Goal: Task Accomplishment & Management: Manage account settings

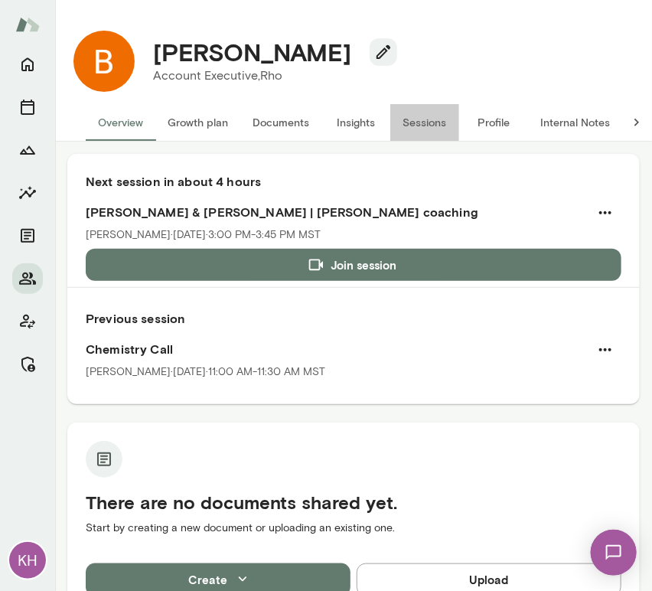
click at [414, 116] on button "Sessions" at bounding box center [425, 122] width 69 height 37
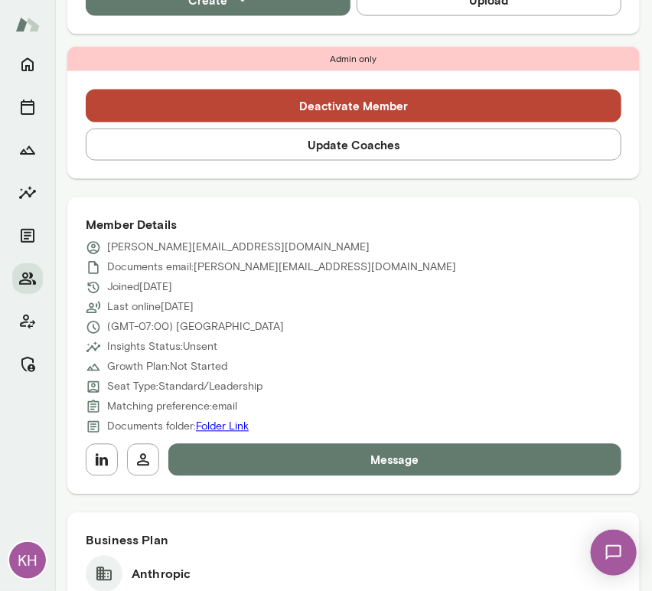
scroll to position [536, 0]
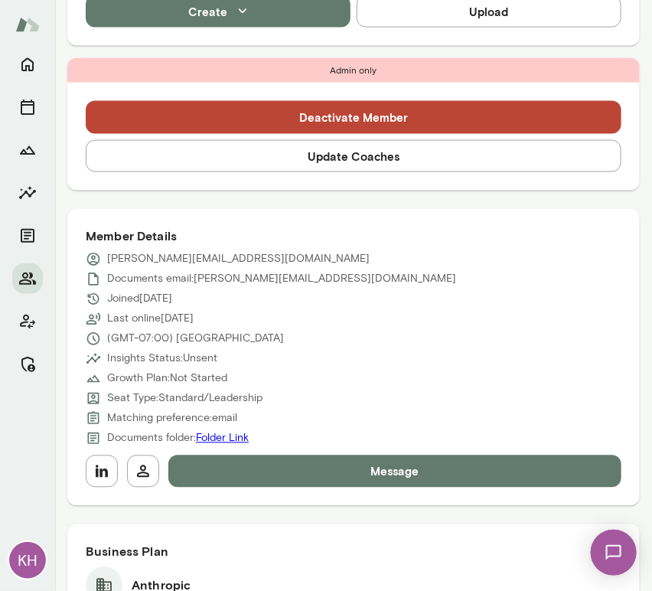
click at [287, 158] on button "Update Coaches" at bounding box center [354, 156] width 536 height 32
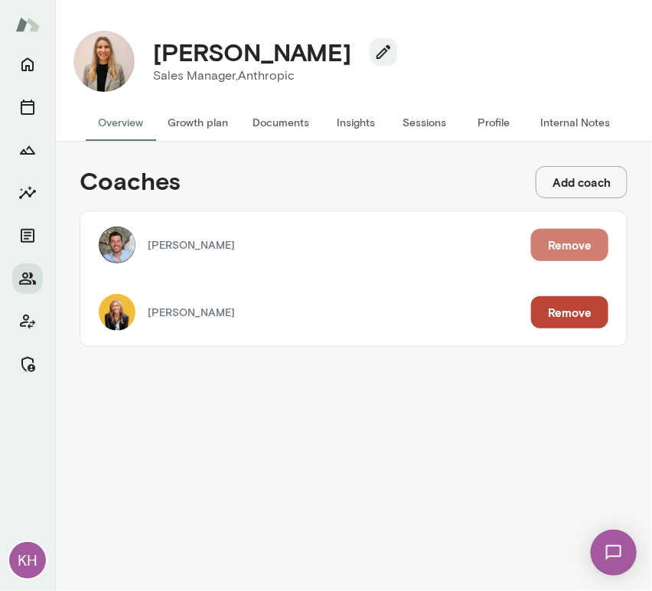
click at [559, 246] on button "Remove" at bounding box center [569, 245] width 77 height 32
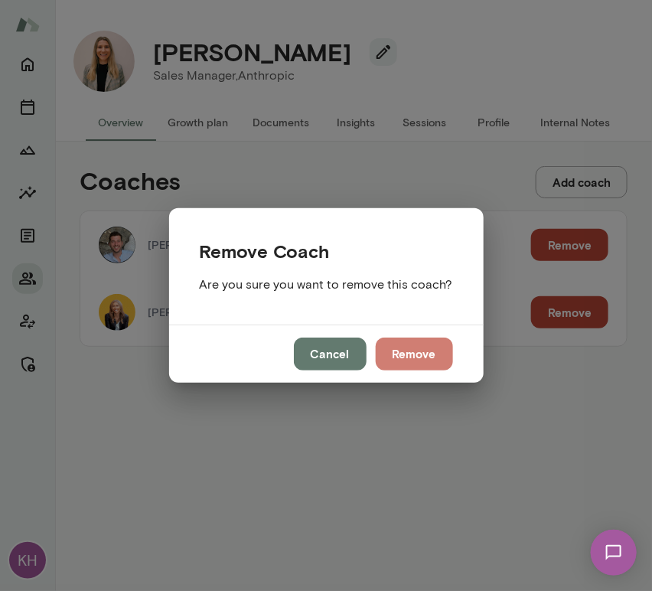
click at [426, 355] on button "Remove" at bounding box center [414, 354] width 77 height 32
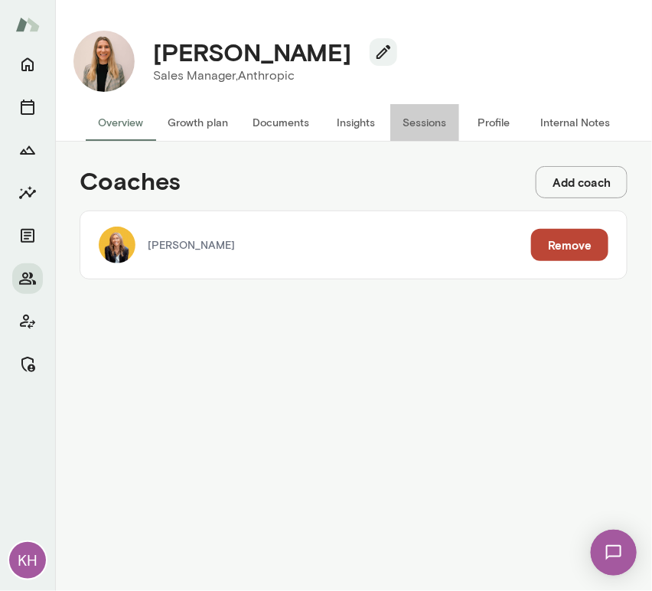
click at [424, 117] on button "Sessions" at bounding box center [425, 122] width 69 height 37
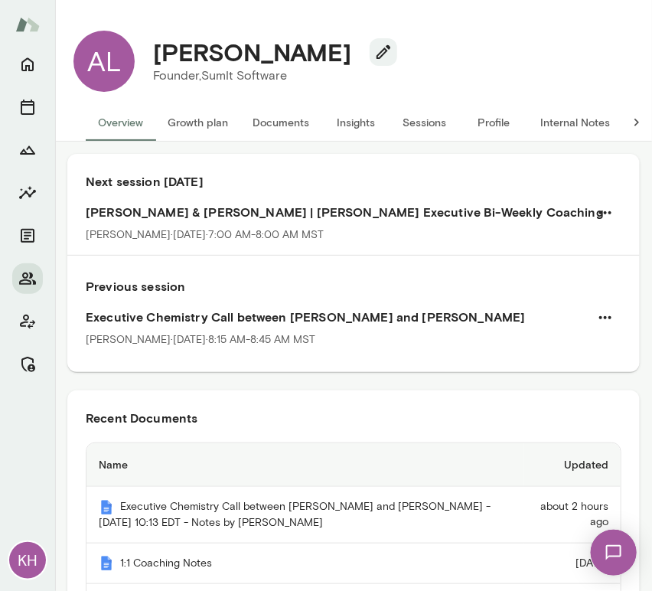
click at [413, 124] on button "Sessions" at bounding box center [425, 122] width 69 height 37
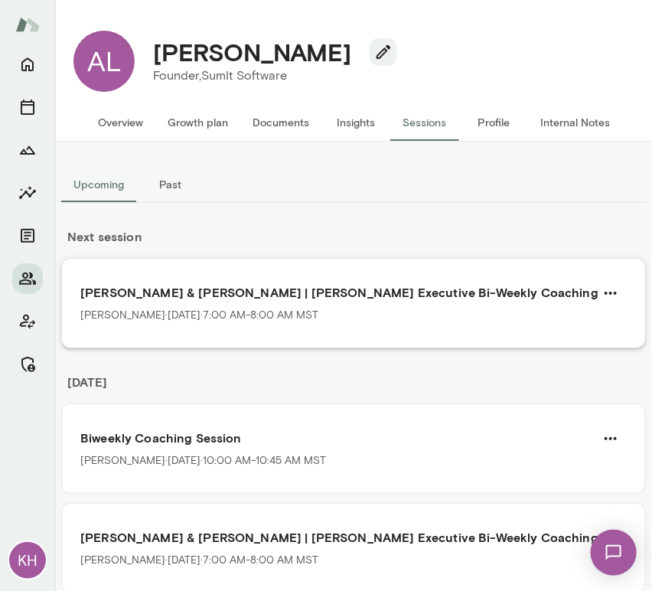
scroll to position [126, 0]
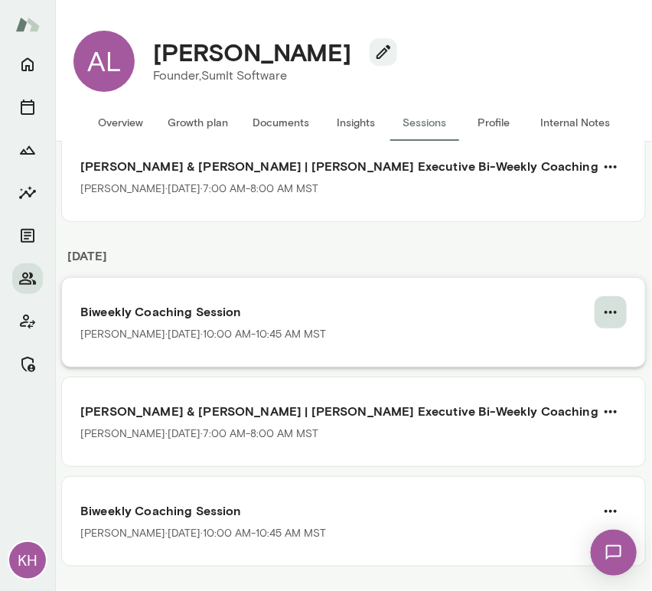
click at [602, 318] on icon "button" at bounding box center [611, 312] width 18 height 18
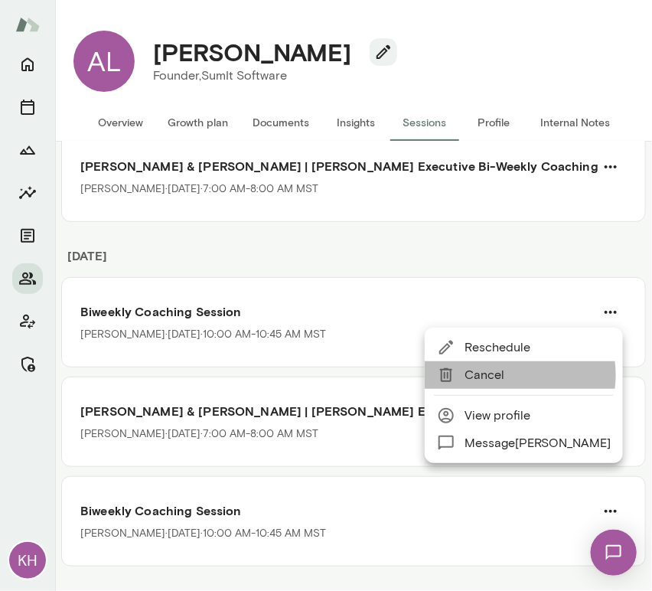
click at [505, 375] on span "Cancel" at bounding box center [538, 375] width 146 height 18
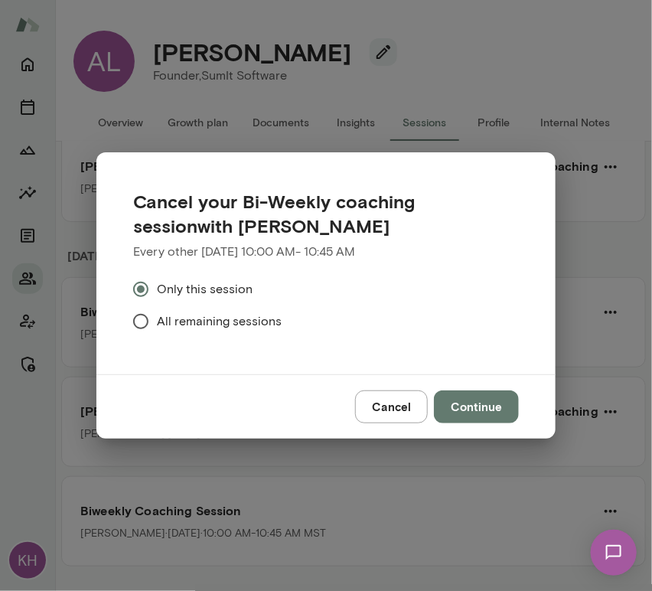
click at [196, 319] on span "All remaining sessions" at bounding box center [219, 321] width 125 height 18
click at [398, 406] on button "Cancel" at bounding box center [391, 407] width 73 height 32
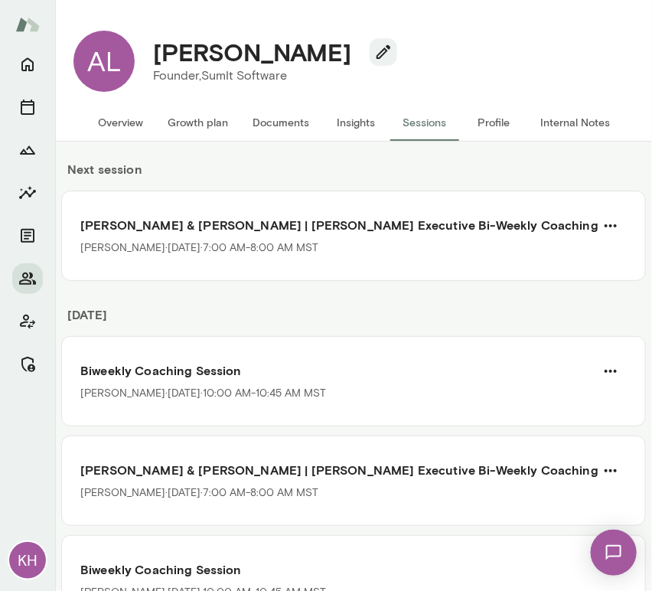
scroll to position [71, 0]
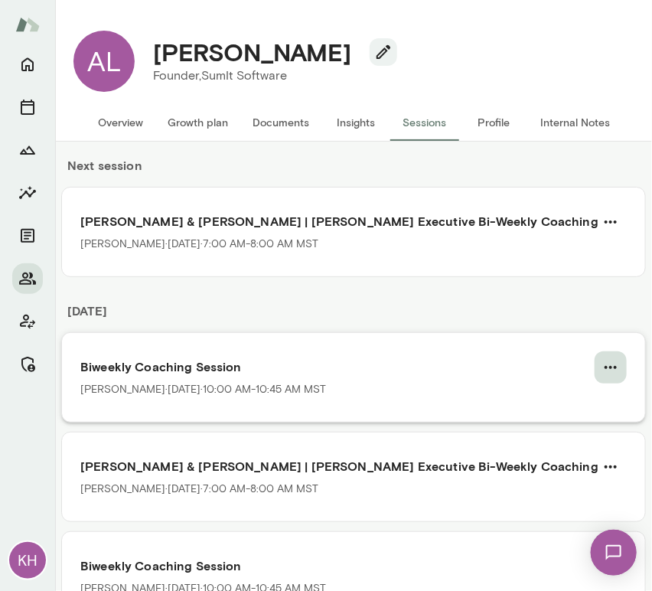
click at [602, 371] on icon "button" at bounding box center [611, 367] width 18 height 18
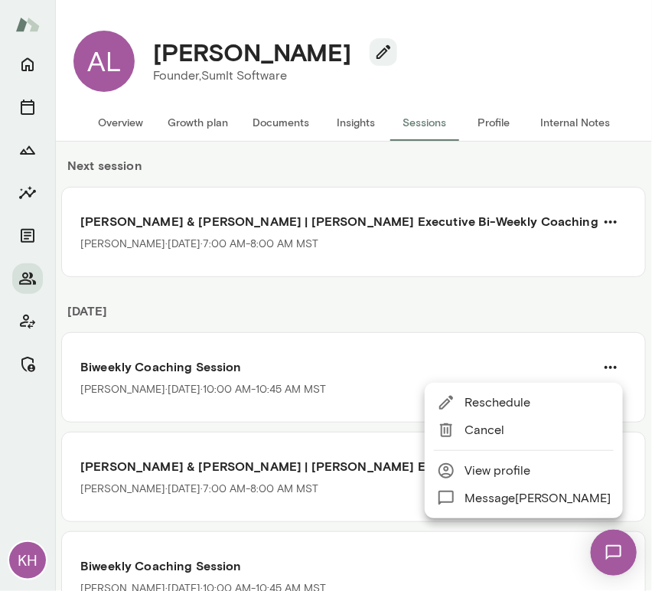
click at [502, 434] on span "Cancel" at bounding box center [538, 430] width 146 height 18
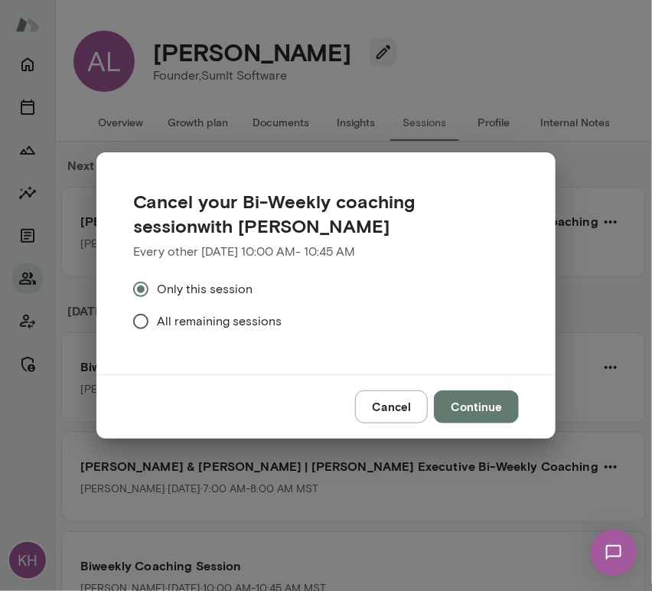
click at [161, 322] on span "All remaining sessions" at bounding box center [219, 321] width 125 height 18
click at [457, 403] on button "Continue" at bounding box center [476, 407] width 85 height 32
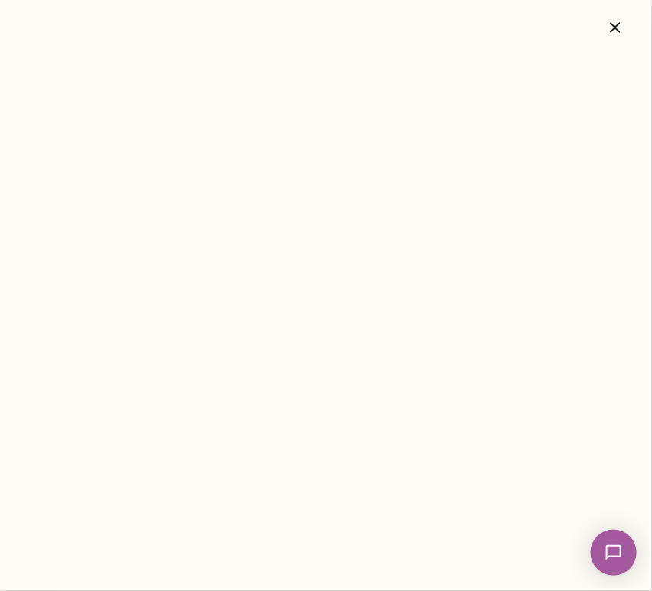
click at [616, 25] on icon "button" at bounding box center [615, 27] width 18 height 18
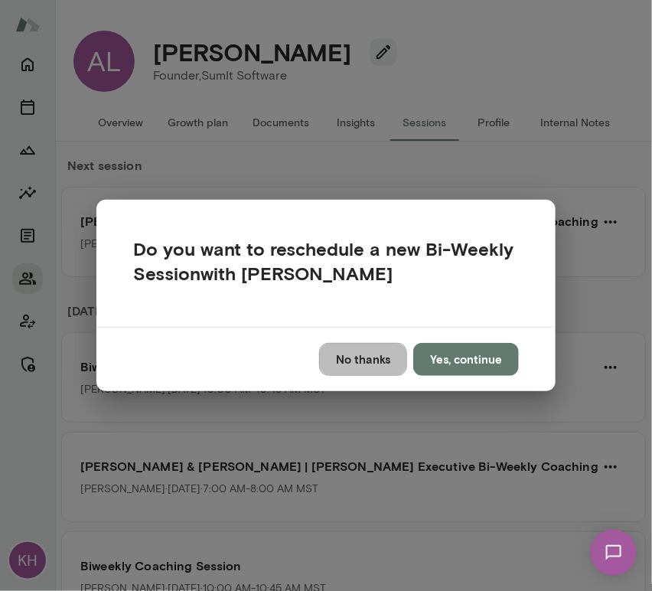
click at [355, 358] on button "No thanks" at bounding box center [363, 359] width 88 height 32
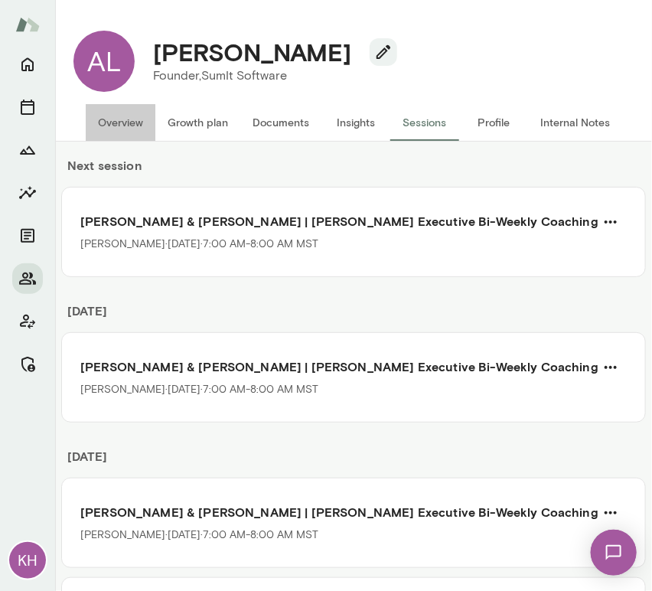
click at [116, 121] on button "Overview" at bounding box center [121, 122] width 70 height 37
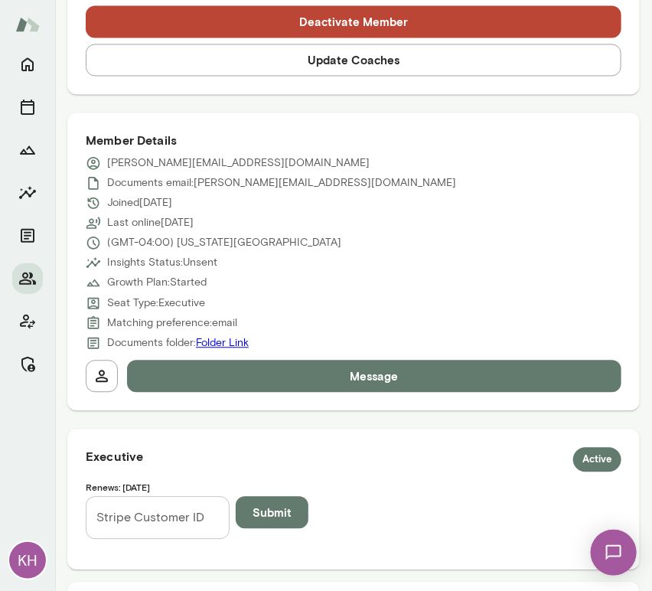
scroll to position [721, 0]
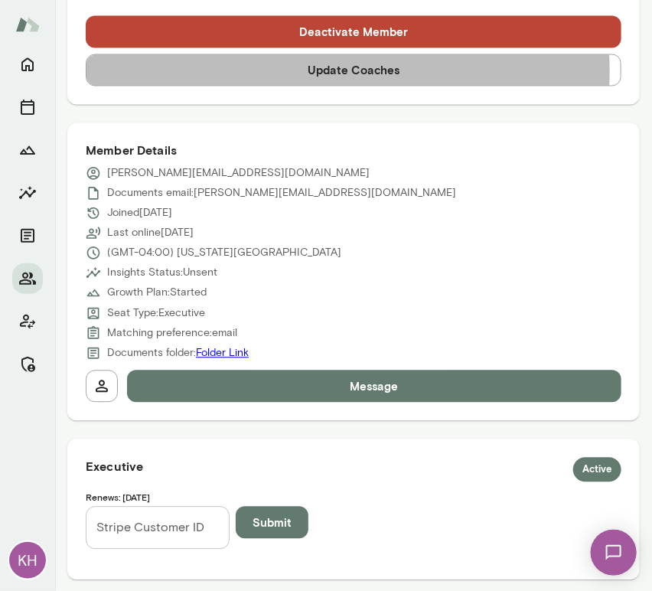
click at [247, 70] on button "Update Coaches" at bounding box center [354, 70] width 536 height 32
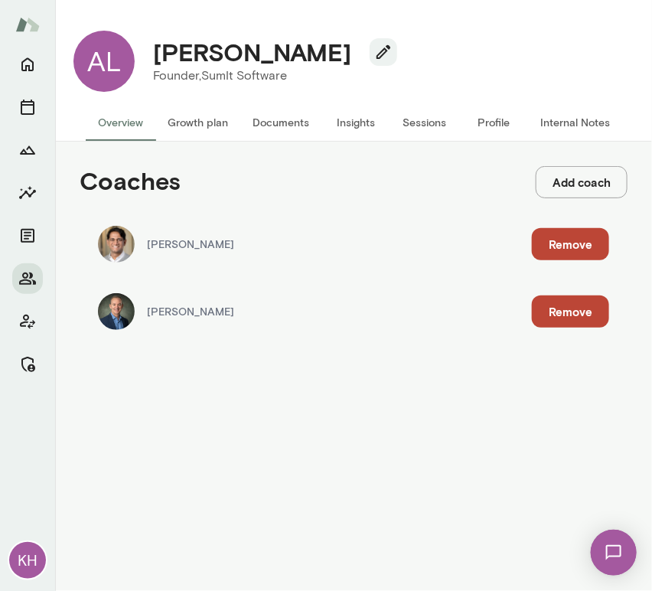
click at [565, 243] on button "Remove" at bounding box center [570, 244] width 77 height 32
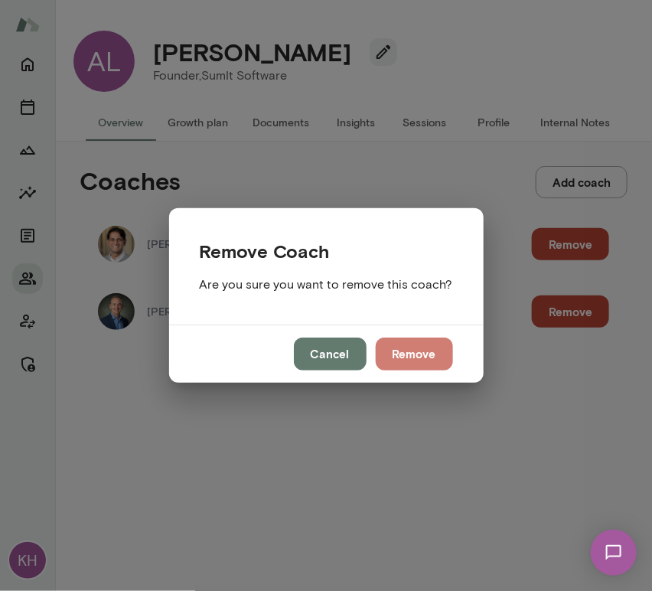
click at [413, 351] on button "Remove" at bounding box center [414, 354] width 77 height 32
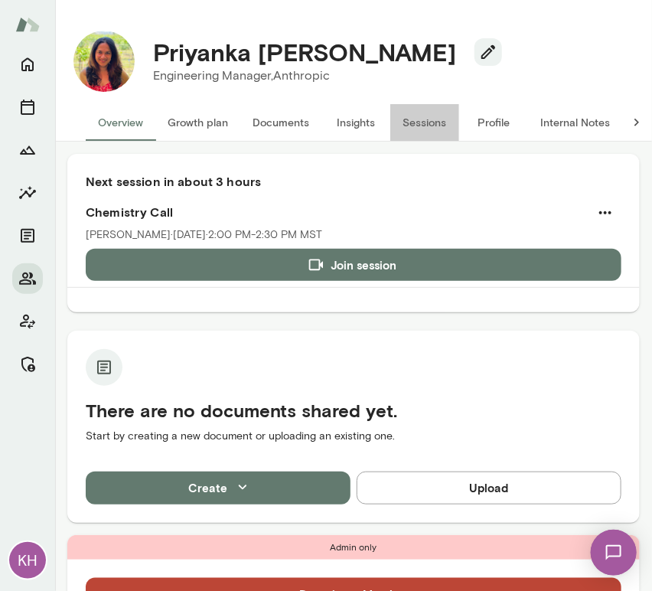
click at [427, 126] on button "Sessions" at bounding box center [425, 122] width 69 height 37
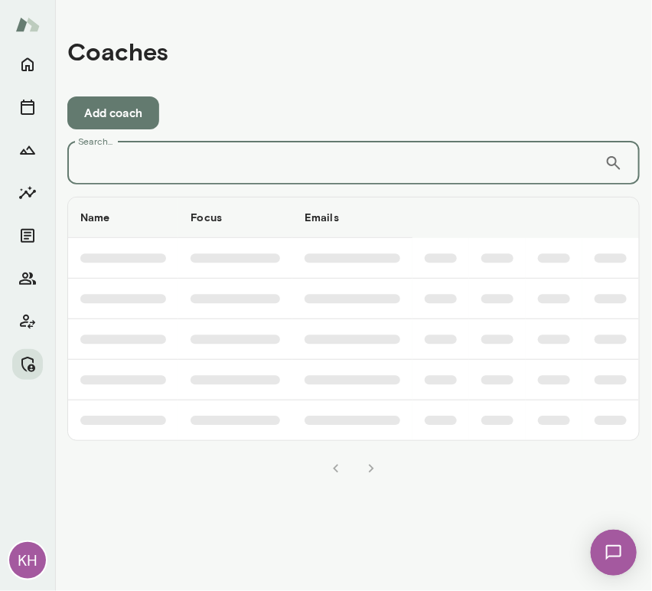
click at [221, 176] on input "Search..." at bounding box center [336, 163] width 538 height 43
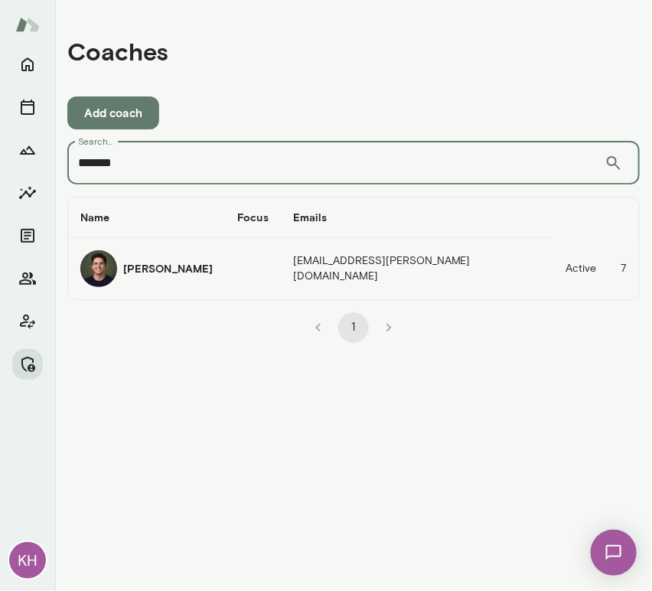
type input "*******"
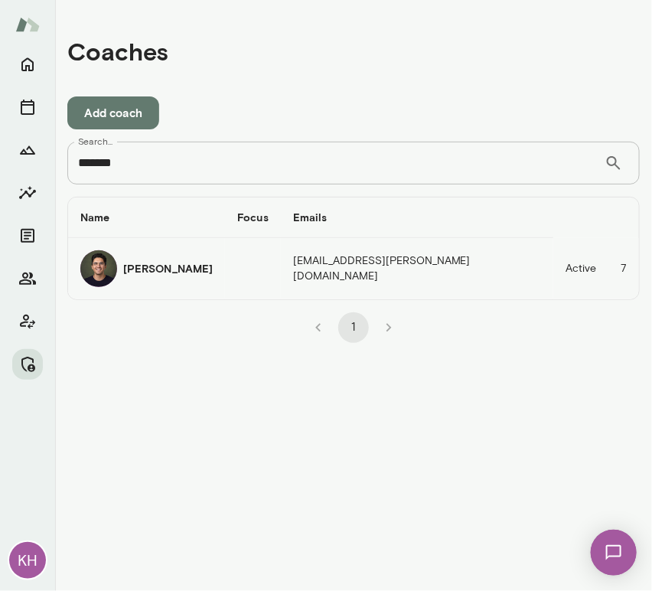
click at [152, 266] on h6 "Stephen Salinas" at bounding box center [168, 268] width 90 height 15
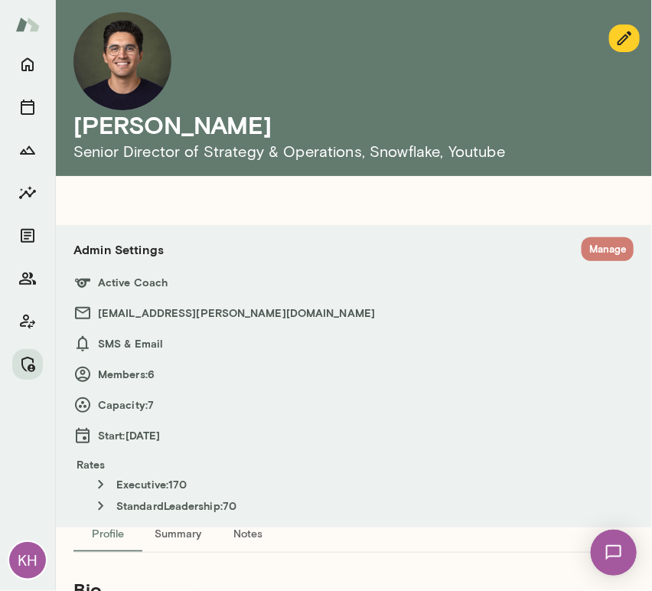
click at [592, 252] on button "Manage" at bounding box center [608, 249] width 52 height 24
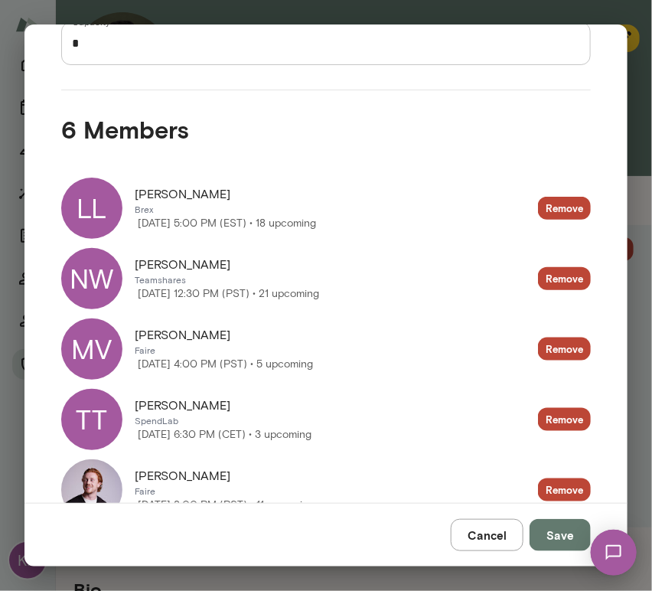
scroll to position [255, 0]
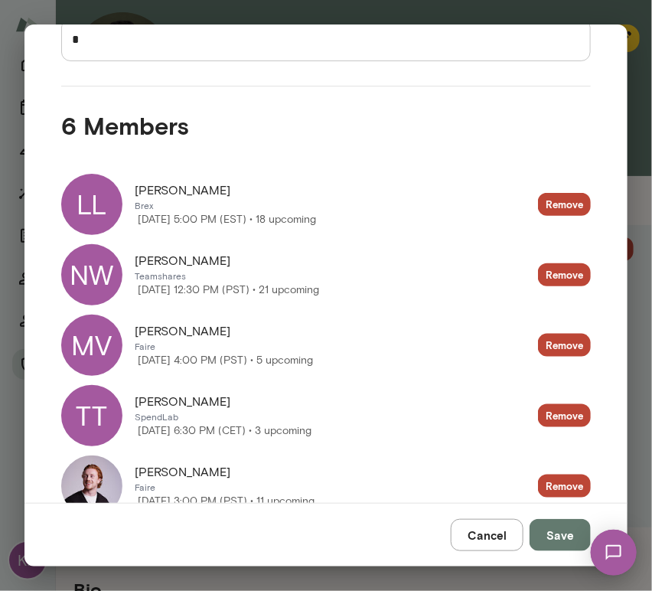
drag, startPoint x: 214, startPoint y: 329, endPoint x: 133, endPoint y: 331, distance: 80.4
click at [133, 331] on div "MV Max VanOstrillo Faire Wednesday, October 15 4:00 PM (PST) • 5 upcoming" at bounding box center [187, 345] width 252 height 61
copy span "Max VanOstrillo"
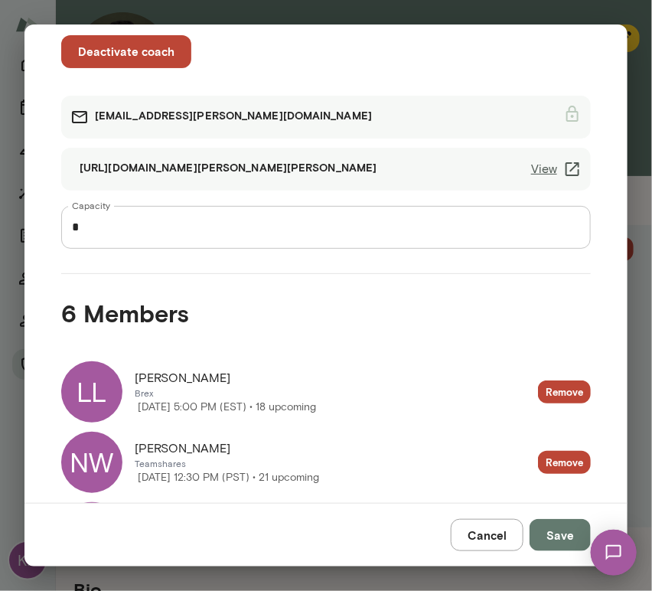
scroll to position [67, 0]
drag, startPoint x: 243, startPoint y: 449, endPoint x: 132, endPoint y: 448, distance: 111.0
click at [132, 448] on div "NW Niklas Witzigmann Teamshares Friday, October 3 12:30 PM (PST) • 21 upcoming" at bounding box center [190, 462] width 258 height 61
copy span "Niklas Witzigmann"
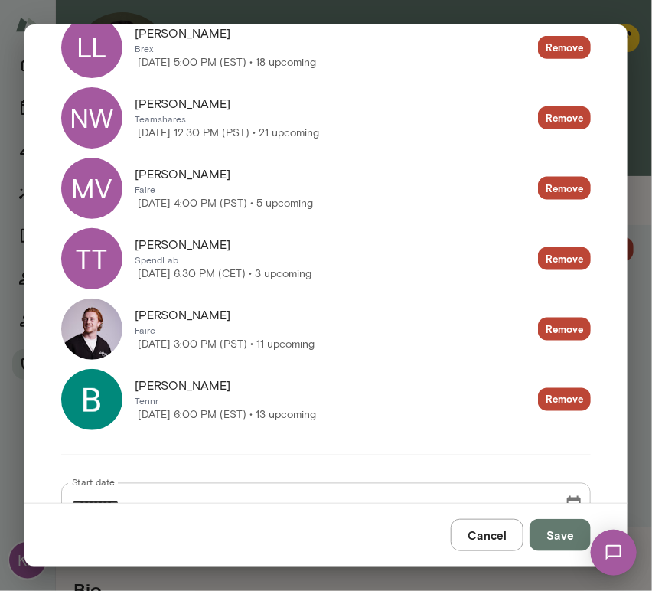
scroll to position [433, 0]
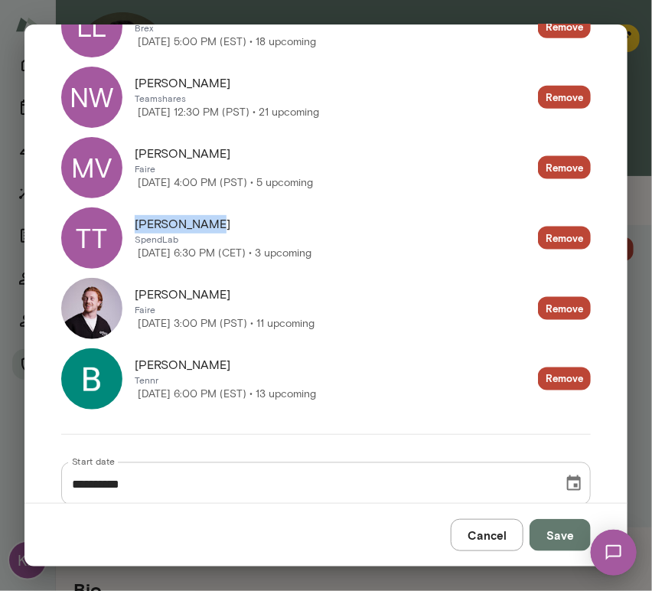
drag, startPoint x: 210, startPoint y: 223, endPoint x: 131, endPoint y: 224, distance: 78.9
click at [131, 224] on div "TT Tommy Taylor SpendLab Wednesday, October 22 6:30 PM (CET) • 3 upcoming" at bounding box center [186, 238] width 250 height 61
copy span "Tommy Taylor"
drag, startPoint x: 215, startPoint y: 292, endPoint x: 115, endPoint y: 291, distance: 100.3
click at [115, 291] on div "Emlyn Folkes Faire Wednesday, October 8 3:00 PM (PST) • 11 upcoming" at bounding box center [187, 308] width 253 height 61
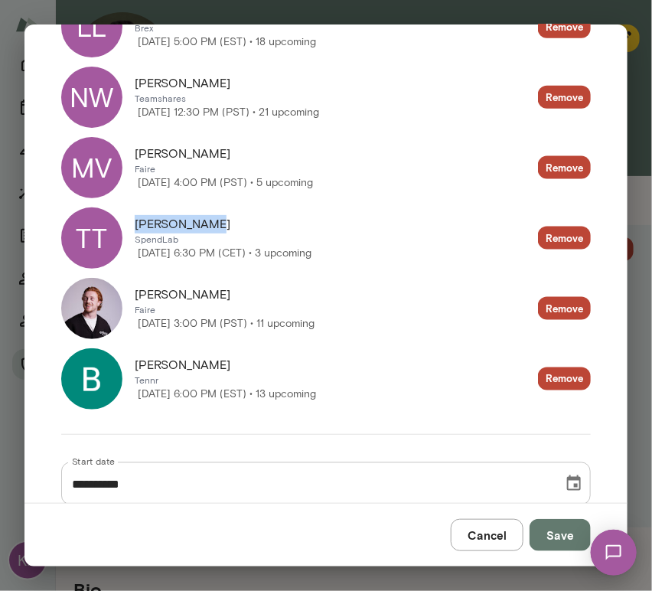
copy div "Wednesday, October 22 6:30 PM (CET) • 3 upcoming Remove Emlyn Folkes"
drag, startPoint x: 200, startPoint y: 361, endPoint x: 132, endPoint y: 364, distance: 67.4
click at [132, 364] on div "Ben Howe Tennr Monday, October 20 6:00 PM (EST) • 13 upcoming" at bounding box center [188, 378] width 255 height 61
copy span "Ben Howe"
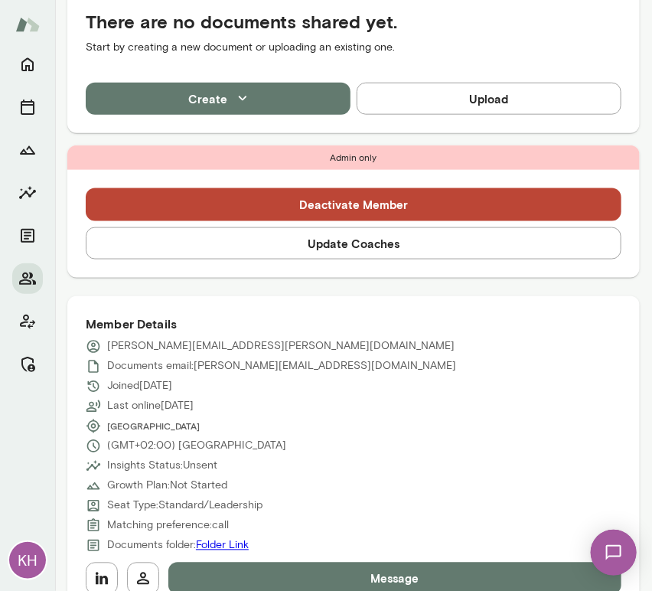
scroll to position [398, 0]
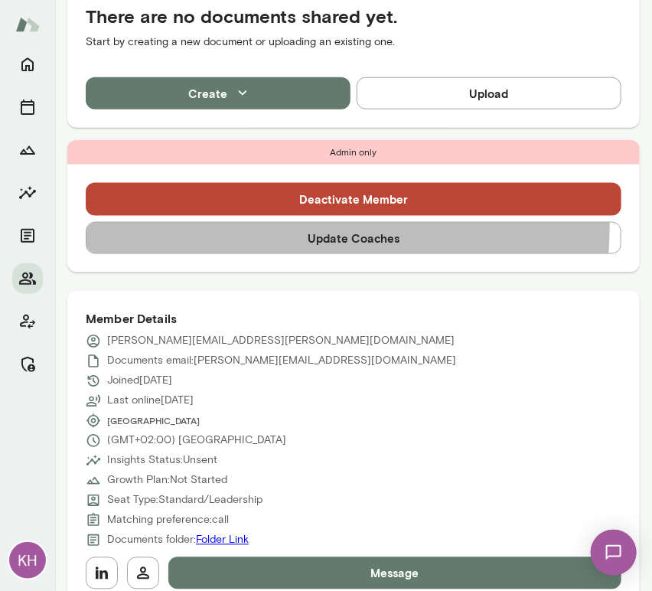
click at [241, 225] on button "Update Coaches" at bounding box center [354, 238] width 536 height 32
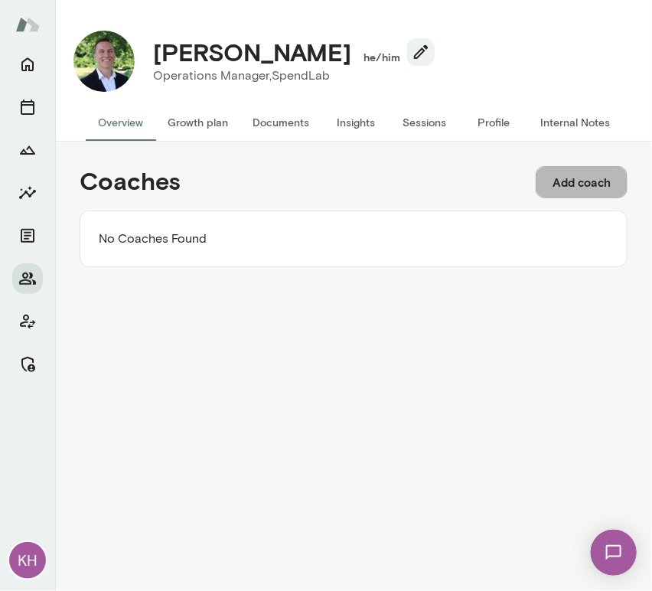
click at [573, 181] on button "Add coach" at bounding box center [582, 182] width 92 height 32
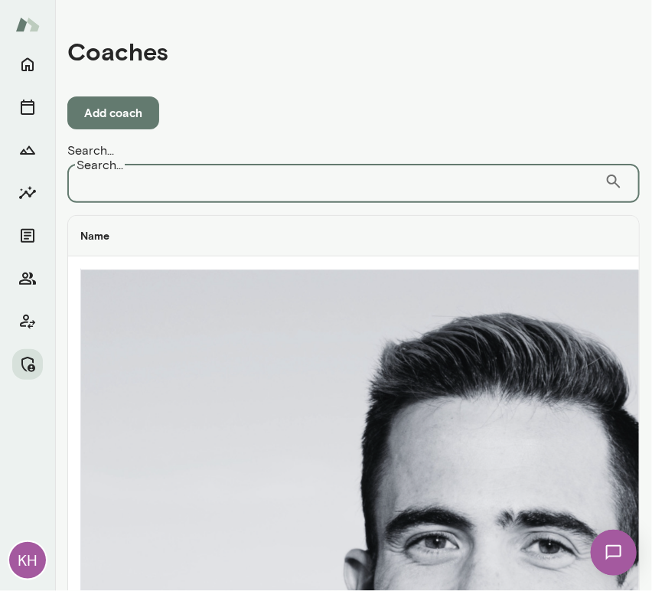
click at [410, 170] on input "Search..." at bounding box center [336, 181] width 538 height 43
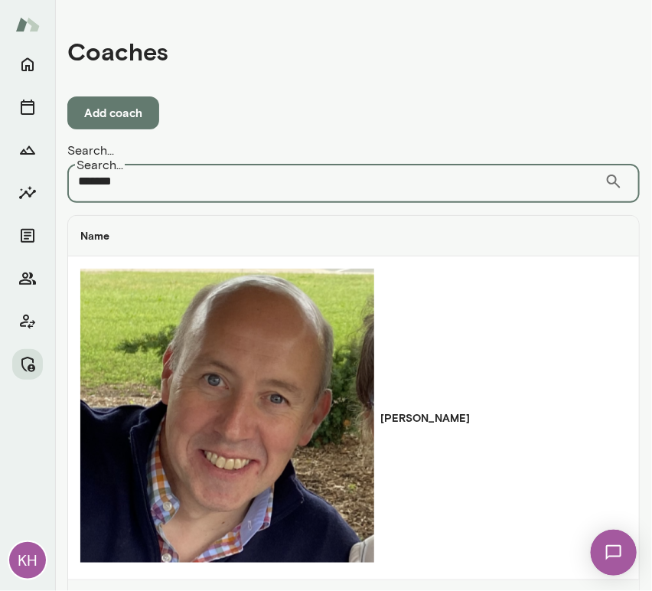
type input "*******"
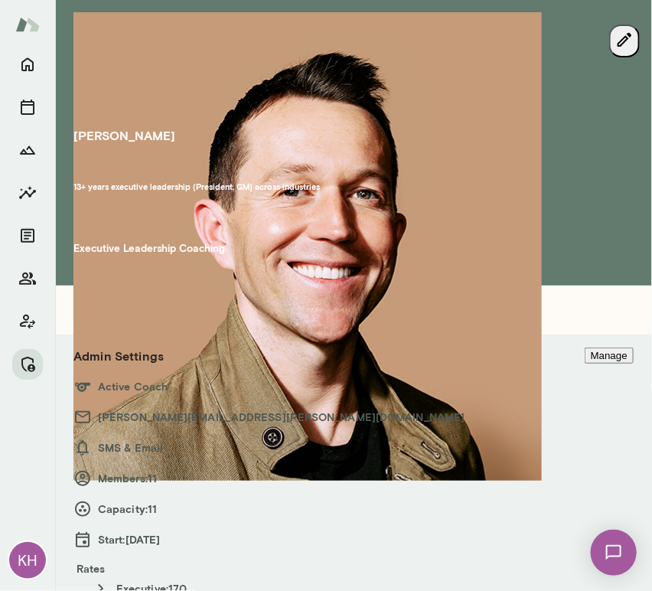
click at [592, 348] on button "Manage" at bounding box center [609, 356] width 49 height 16
